Goal: Task Accomplishment & Management: Manage account settings

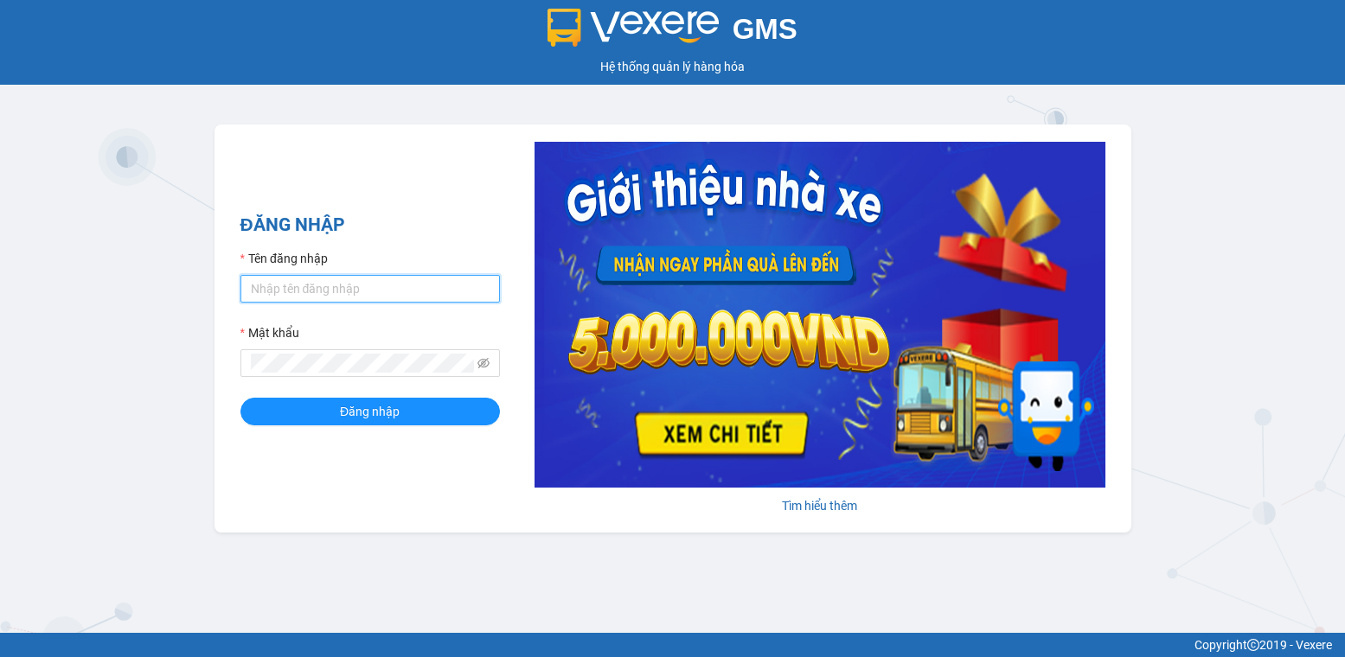
click at [348, 296] on input "Tên đăng nhập" at bounding box center [370, 289] width 260 height 28
type input "hatien"
click at [1075, 51] on div "GMS Hệ thống [PERSON_NAME] hàng [PERSON_NAME]" at bounding box center [672, 42] width 1345 height 85
